Goal: Book appointment/travel/reservation

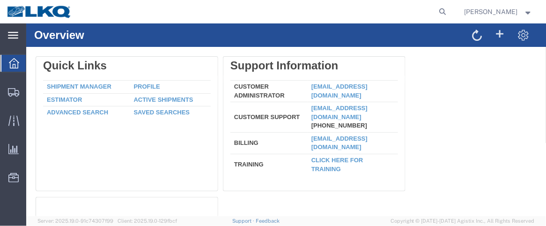
click at [12, 36] on icon at bounding box center [13, 35] width 10 height 7
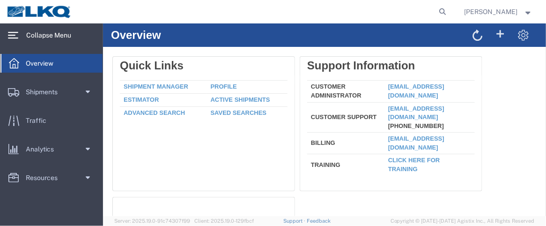
click at [240, 27] on div "Overview" at bounding box center [324, 34] width 443 height 23
click at [67, 178] on link "Resources" at bounding box center [51, 177] width 102 height 19
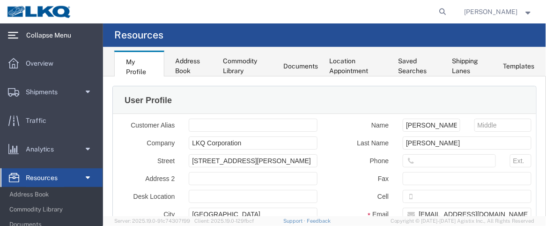
click at [64, 177] on span "Resources" at bounding box center [45, 177] width 38 height 19
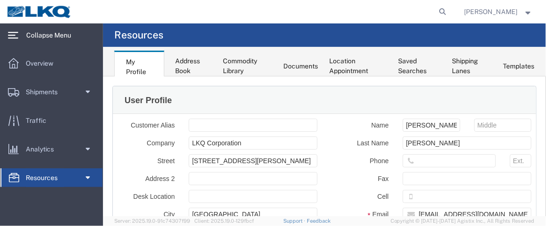
click at [90, 176] on span at bounding box center [86, 177] width 7 height 19
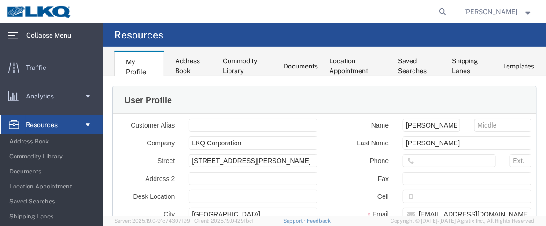
scroll to position [58, 0]
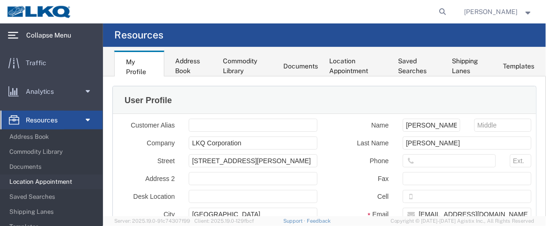
click at [70, 182] on span "Location Appointment" at bounding box center [52, 181] width 87 height 19
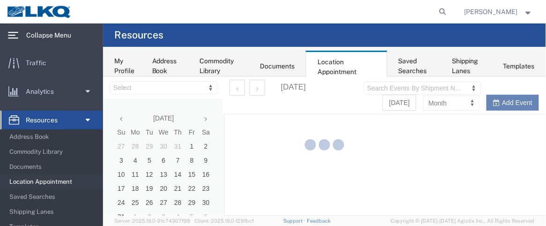
select select "28716"
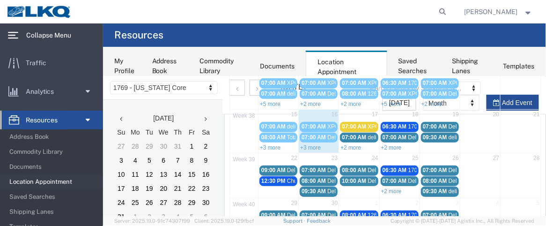
scroll to position [135, 0]
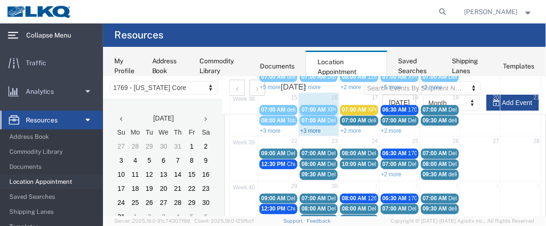
click at [307, 127] on link "+3 more" at bounding box center [310, 130] width 21 height 7
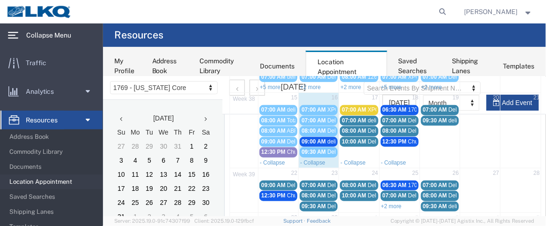
drag, startPoint x: 309, startPoint y: 137, endPoint x: 300, endPoint y: 133, distance: 9.9
click at [300, 136] on link "09:00 AM delivery 56763182" at bounding box center [318, 141] width 38 height 10
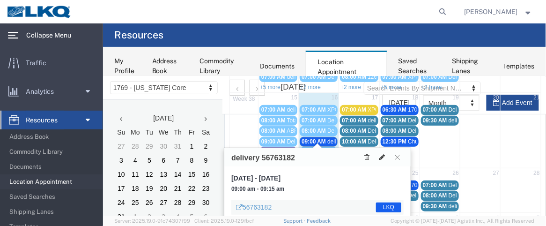
click at [383, 156] on icon at bounding box center [382, 156] width 6 height 7
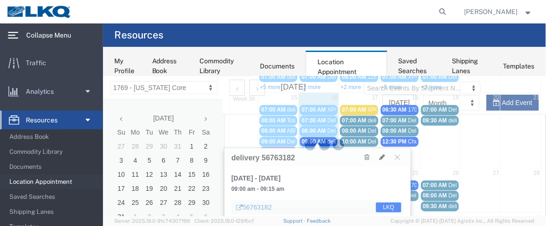
select select "1"
select select "22"
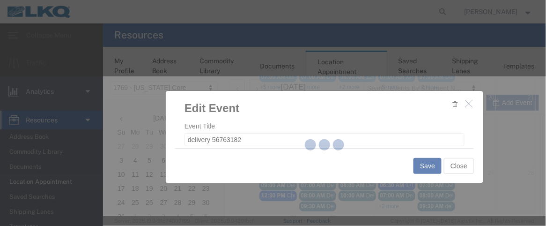
select select
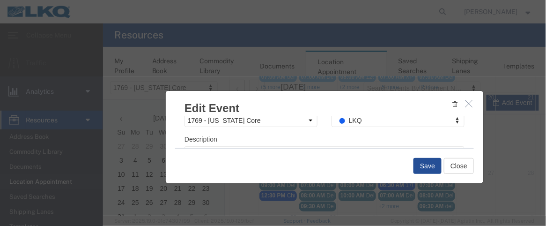
scroll to position [163, 0]
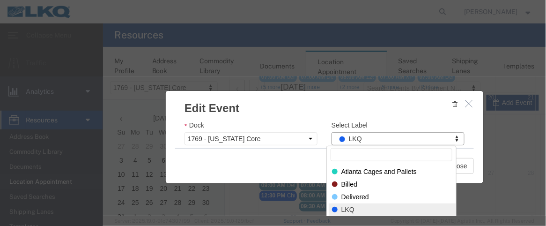
drag, startPoint x: 362, startPoint y: 136, endPoint x: 313, endPoint y: 138, distance: 48.3
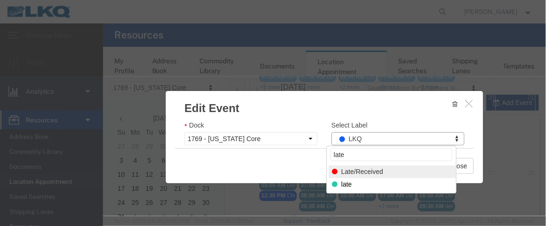
type input "late"
select select "160"
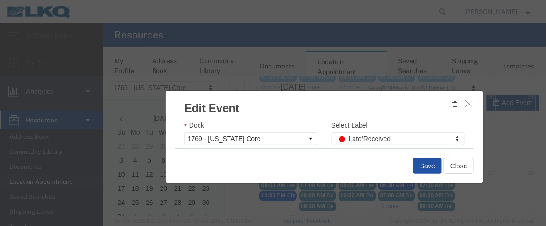
click at [428, 166] on button "Save" at bounding box center [427, 165] width 28 height 16
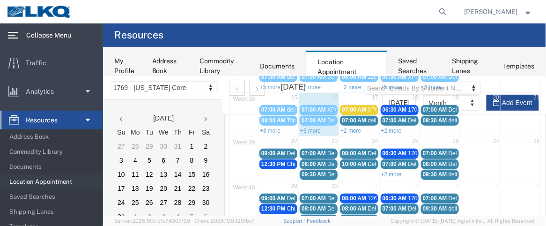
scroll to position [82, 0]
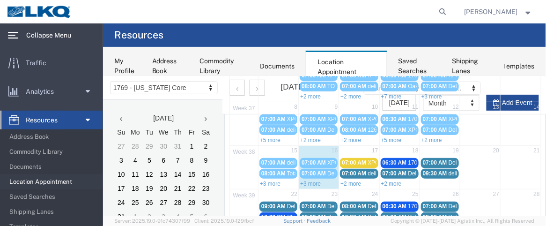
click at [321, 180] on div "+3 more" at bounding box center [318, 182] width 40 height 9
select select "1"
select select
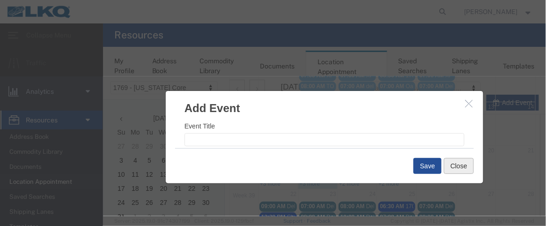
click at [451, 168] on button "Close" at bounding box center [458, 165] width 30 height 16
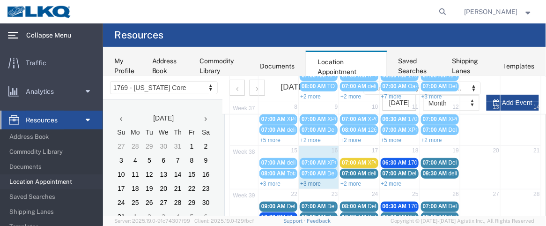
click at [307, 180] on link "+3 more" at bounding box center [310, 183] width 21 height 7
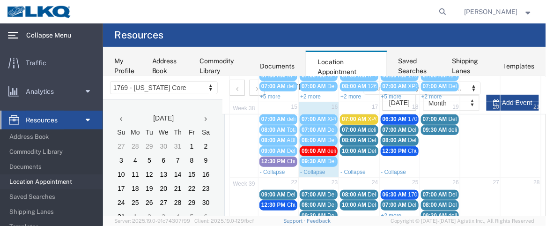
scroll to position [129, 0]
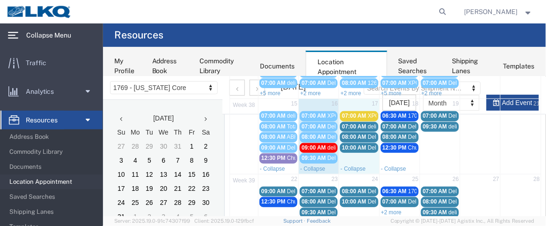
click at [355, 101] on td "17" at bounding box center [359, 104] width 40 height 12
select select "1"
select select
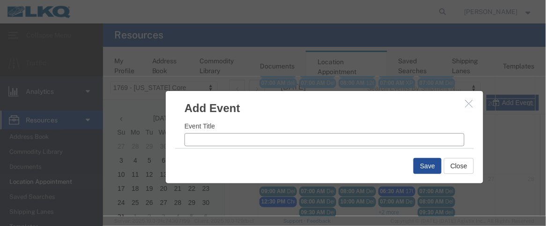
click at [202, 142] on input "Event Title" at bounding box center [324, 139] width 280 height 13
type input "d"
type input "DHE=1"
drag, startPoint x: 343, startPoint y: 121, endPoint x: 352, endPoint y: 121, distance: 9.4
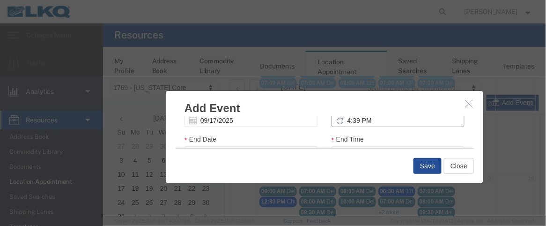
click at [343, 121] on input "4:39 PM" at bounding box center [397, 119] width 133 height 13
type input "8:39 PM"
type input "9:39 PM"
type input "8:00 PM"
type input "9:00 PM"
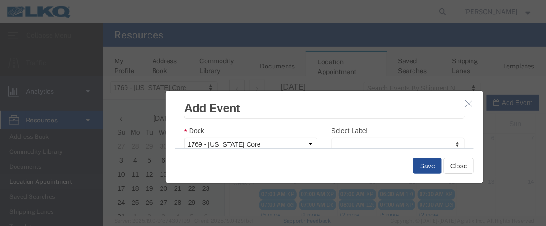
scroll to position [170, 0]
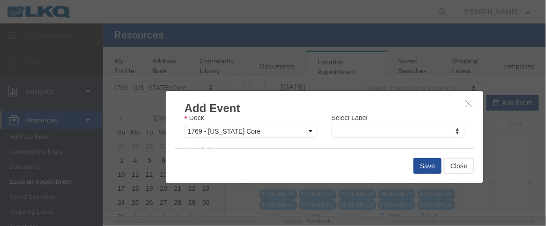
type input "8:00 AM"
type input "9:00 AM"
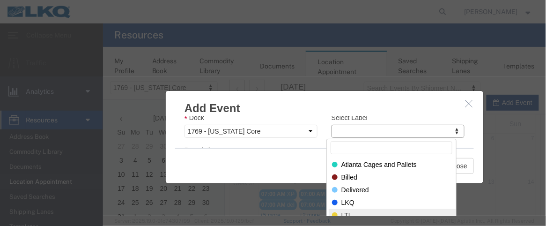
drag, startPoint x: 343, startPoint y: 212, endPoint x: 352, endPoint y: 206, distance: 11.2
select select "25"
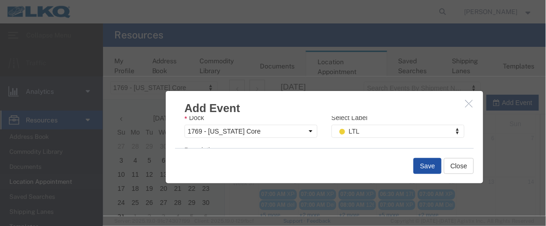
click at [417, 160] on button "Save" at bounding box center [427, 165] width 28 height 16
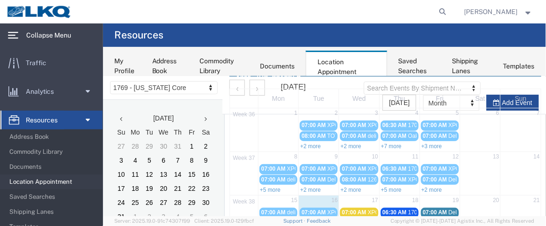
scroll to position [155, 0]
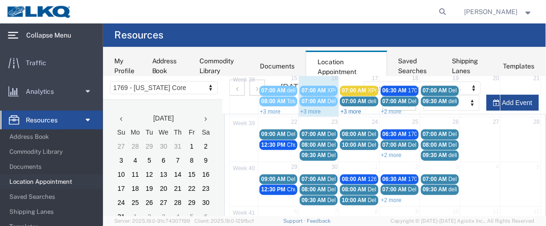
click at [346, 108] on link "+3 more" at bounding box center [350, 111] width 21 height 7
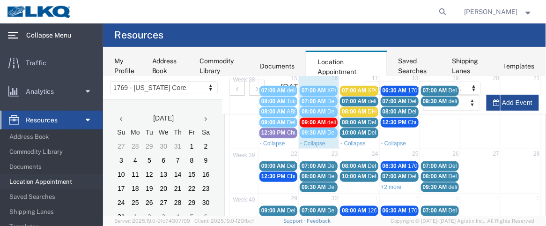
scroll to position [156, 0]
